Goal: Task Accomplishment & Management: Manage account settings

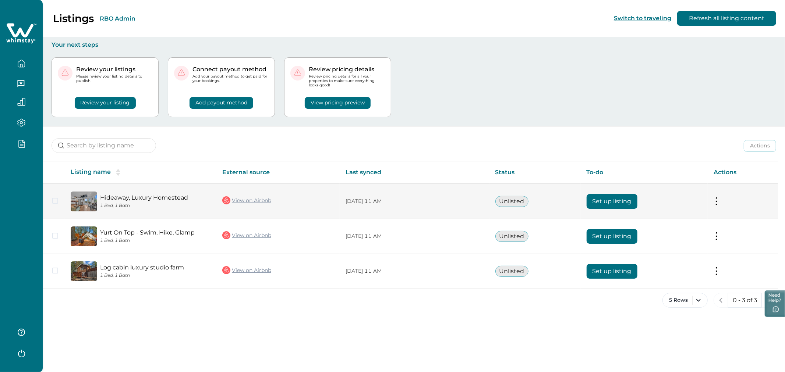
drag, startPoint x: 0, startPoint y: 0, endPoint x: 594, endPoint y: 202, distance: 627.0
click at [594, 202] on button "Set up listing" at bounding box center [611, 201] width 51 height 15
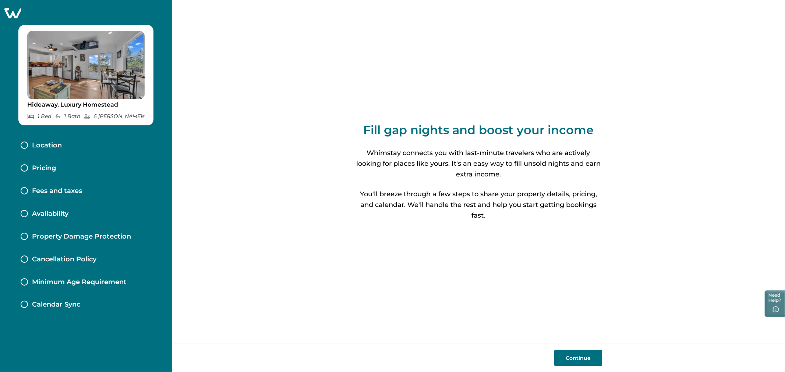
click at [90, 164] on div "Pricing" at bounding box center [86, 168] width 142 height 23
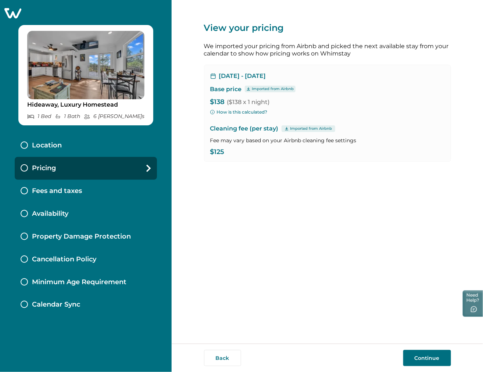
click at [422, 351] on button "Continue" at bounding box center [428, 358] width 48 height 16
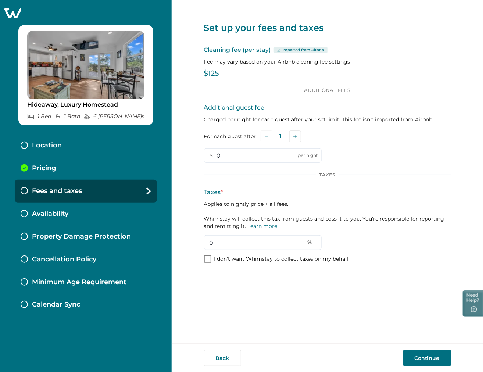
click at [412, 352] on button "Continue" at bounding box center [428, 358] width 48 height 16
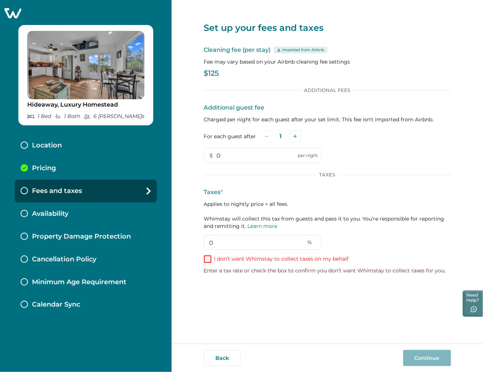
click at [281, 259] on p "I don’t want Whimstay to collect taxes on my behalf" at bounding box center [281, 259] width 135 height 7
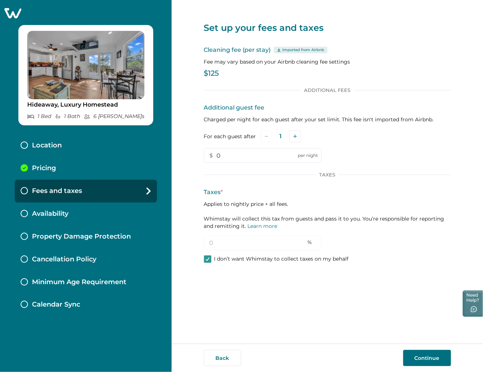
click at [431, 356] on button "Continue" at bounding box center [428, 358] width 48 height 16
